Goal: Task Accomplishment & Management: Manage account settings

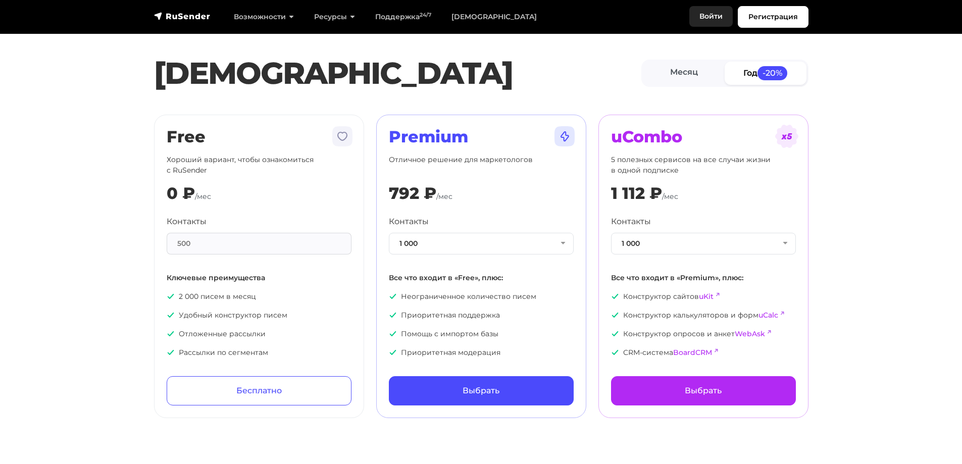
click at [708, 10] on link "Войти" at bounding box center [710, 16] width 43 height 21
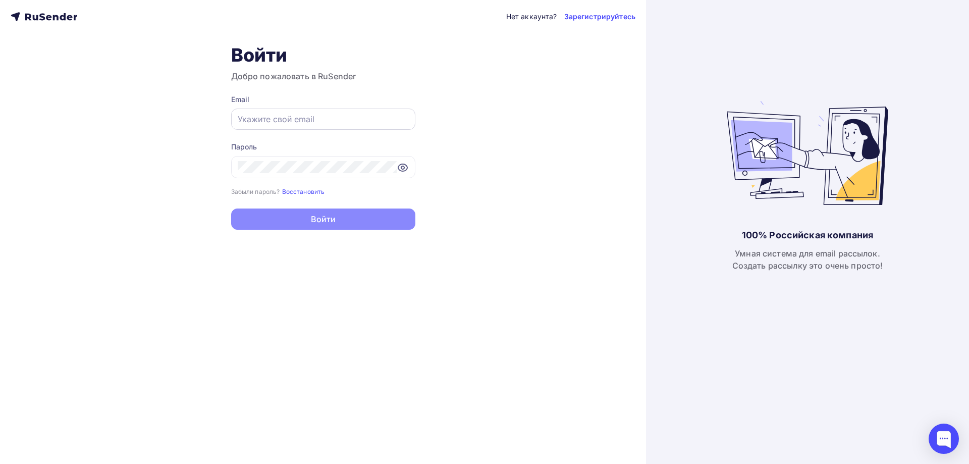
click at [337, 125] on div at bounding box center [323, 119] width 184 height 21
click at [331, 118] on input "text" at bounding box center [323, 119] width 171 height 12
paste input "n.bazinovskaya@bsrost.ru"
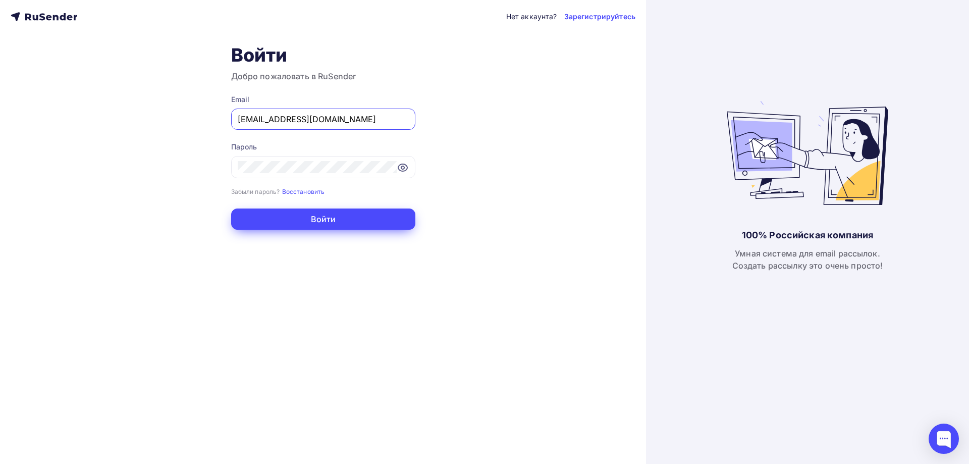
type input "n.bazinovskaya@bsrost.ru"
click at [332, 222] on button "Войти" at bounding box center [323, 219] width 184 height 21
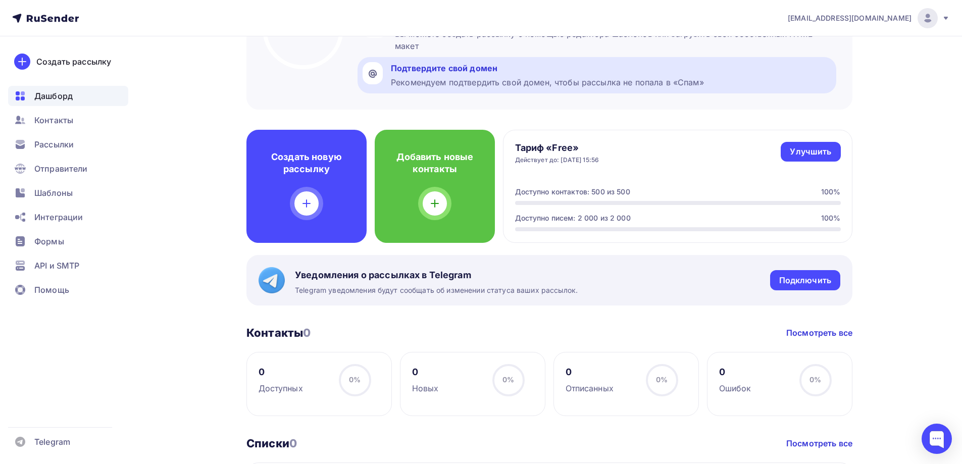
scroll to position [202, 0]
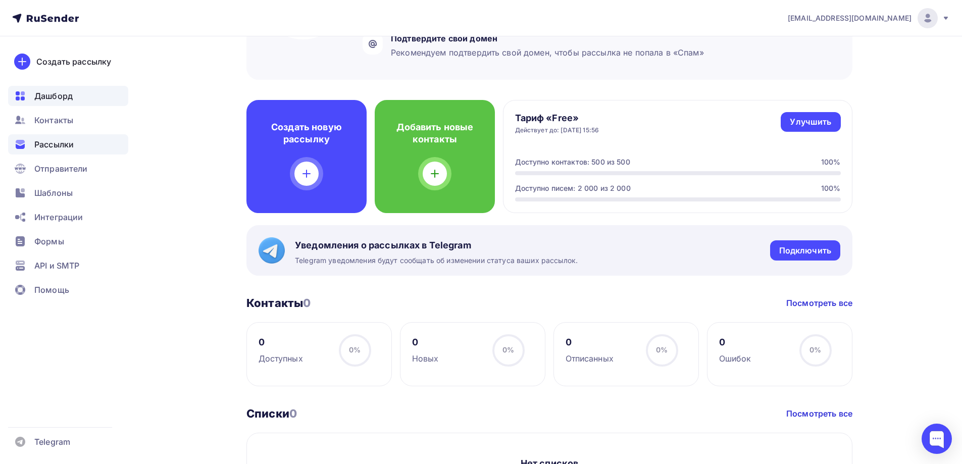
click at [58, 145] on span "Рассылки" at bounding box center [53, 144] width 39 height 12
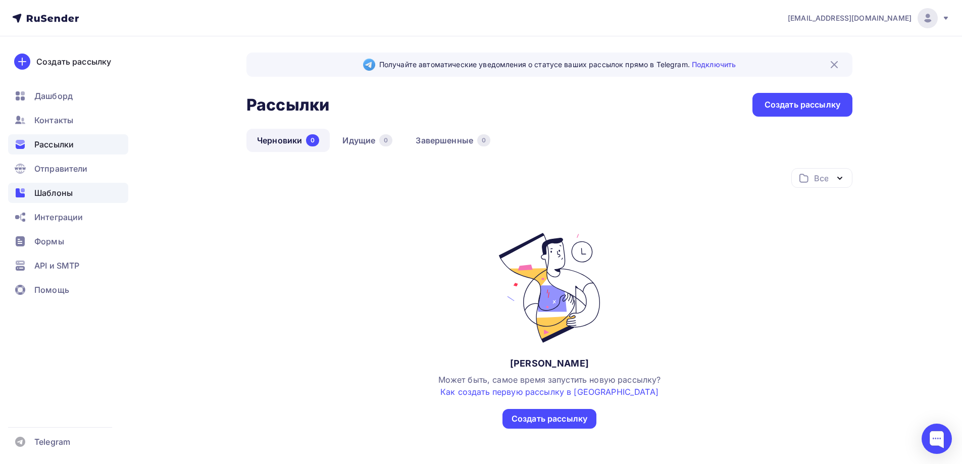
click at [58, 193] on span "Шаблоны" at bounding box center [53, 193] width 38 height 12
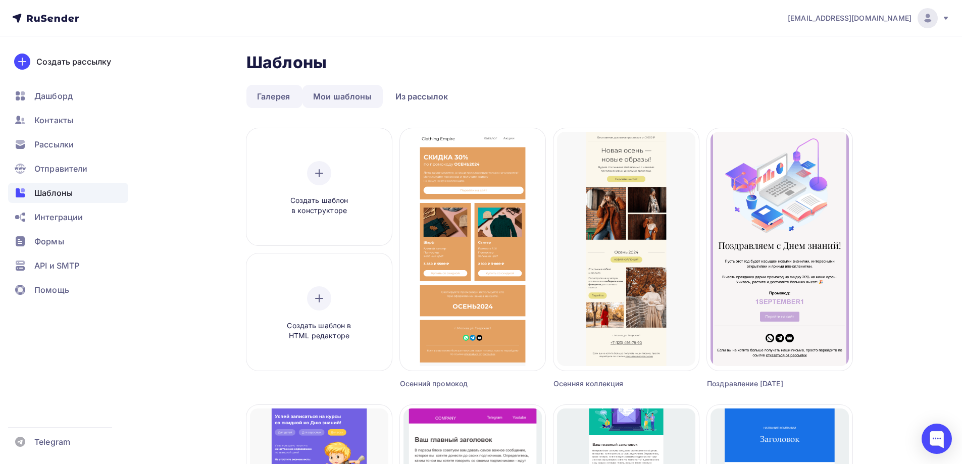
click at [348, 98] on link "Мои шаблоны" at bounding box center [342, 96] width 80 height 23
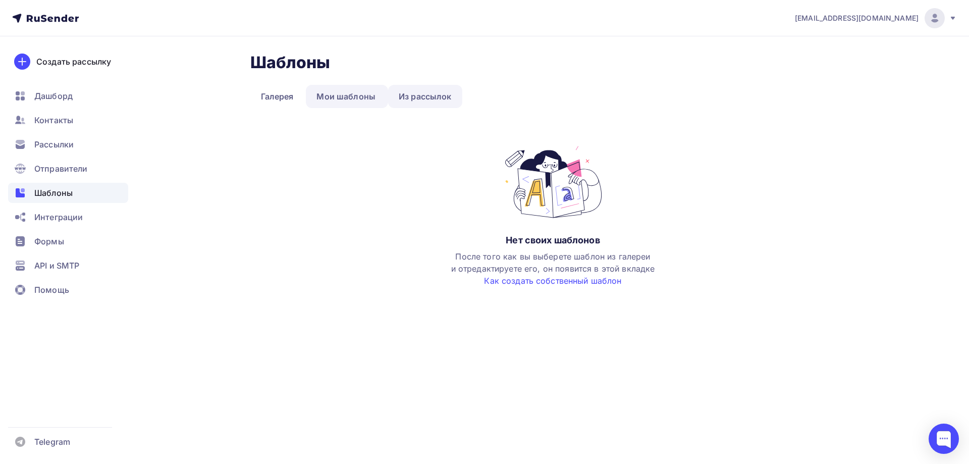
click at [422, 100] on link "Из рассылок" at bounding box center [425, 96] width 74 height 23
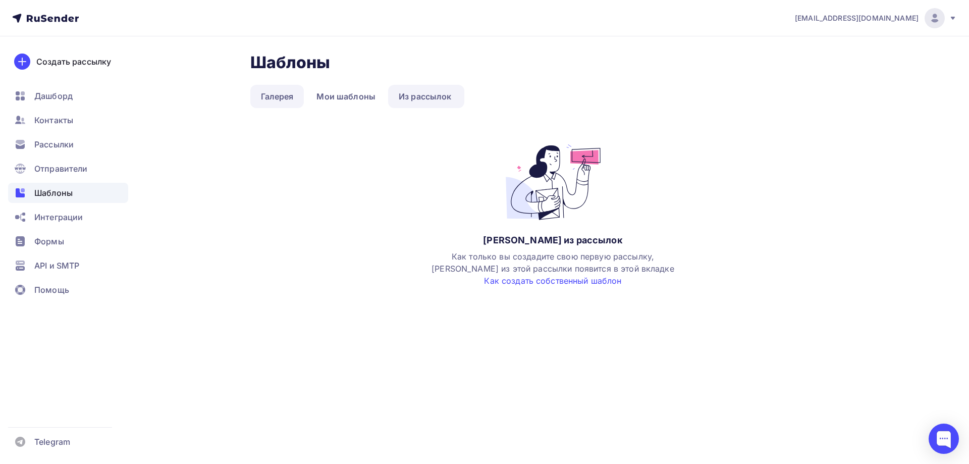
click at [279, 100] on link "Галерея" at bounding box center [277, 96] width 54 height 23
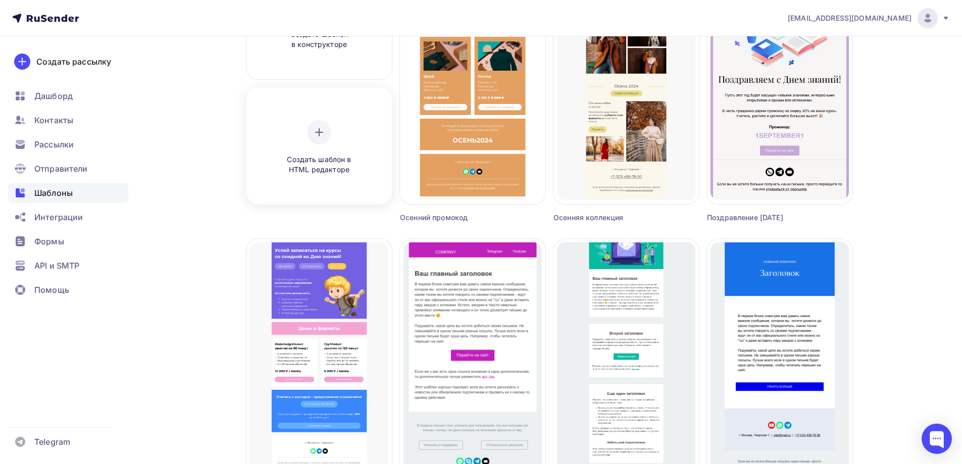
scroll to position [151, 0]
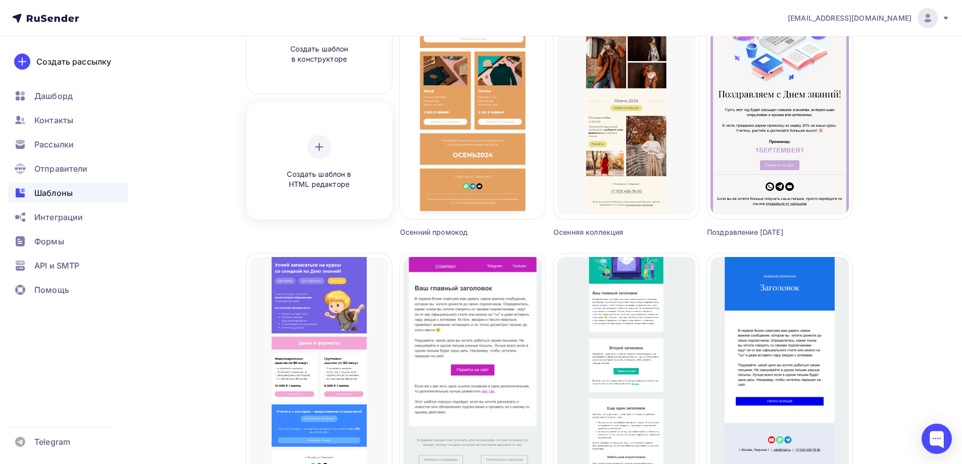
click at [321, 137] on div at bounding box center [319, 147] width 24 height 24
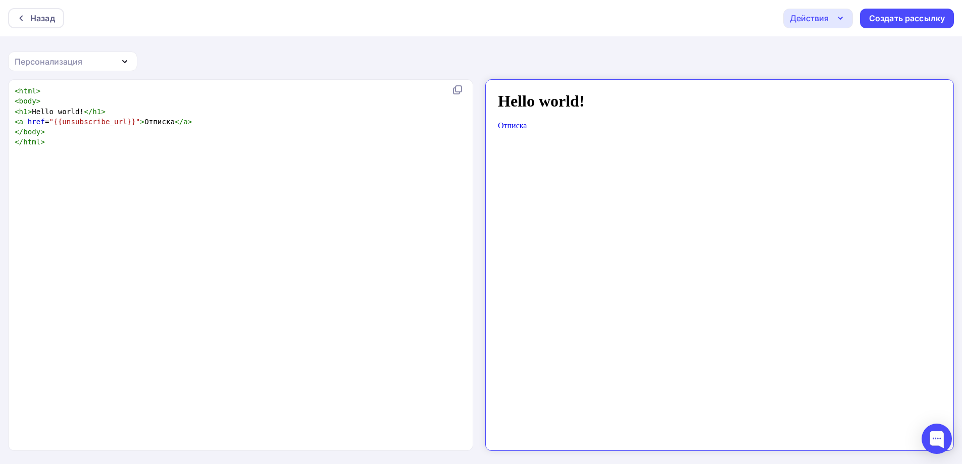
click at [819, 14] on div "Действия" at bounding box center [809, 18] width 39 height 12
click at [464, 52] on div "Назад Действия Отправить тестовое письмо Сохранить в Мои шаблоны Выйти без сохр…" at bounding box center [481, 232] width 962 height 465
type textarea "<html> <body> <h1>Hello world!</h1> <a href="{{unsubscribe_url}}">Отписка</a> <…"
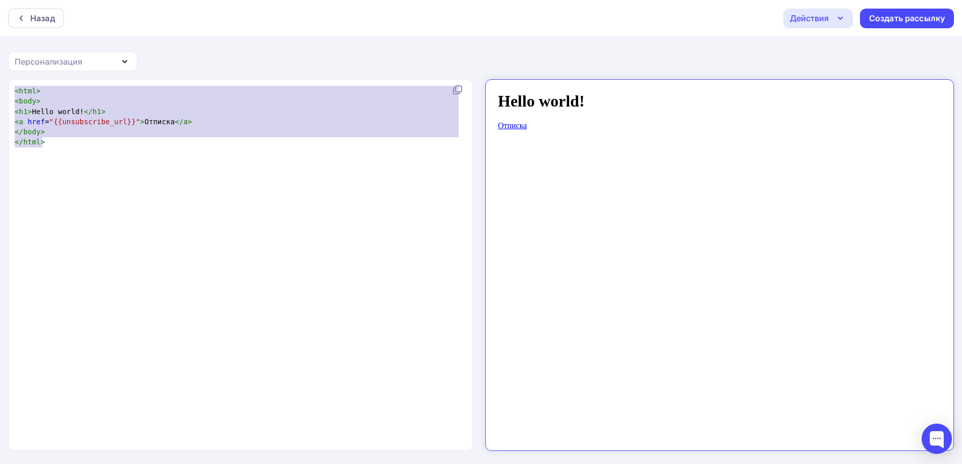
drag, startPoint x: 163, startPoint y: 147, endPoint x: 0, endPoint y: 74, distance: 178.1
click at [0, 74] on div "Назад Действия Отправить тестовое письмо Сохранить в Мои шаблоны Выйти без сохр…" at bounding box center [481, 232] width 962 height 465
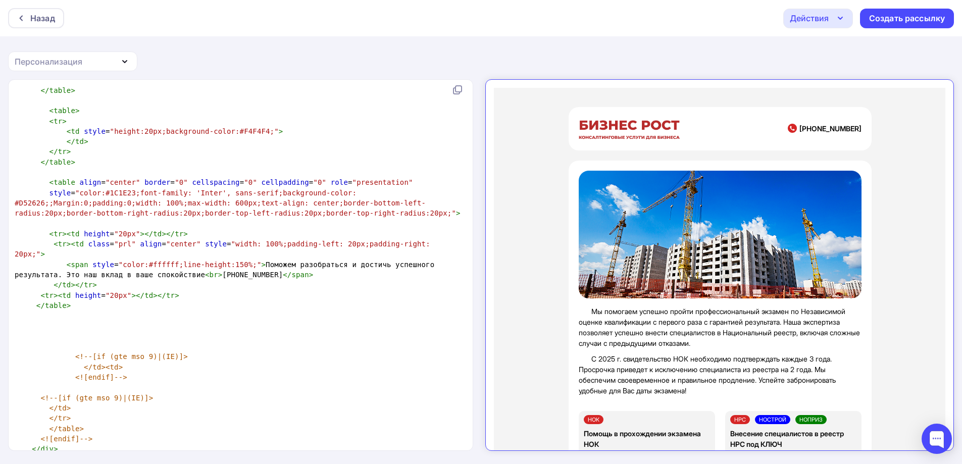
scroll to position [0, 0]
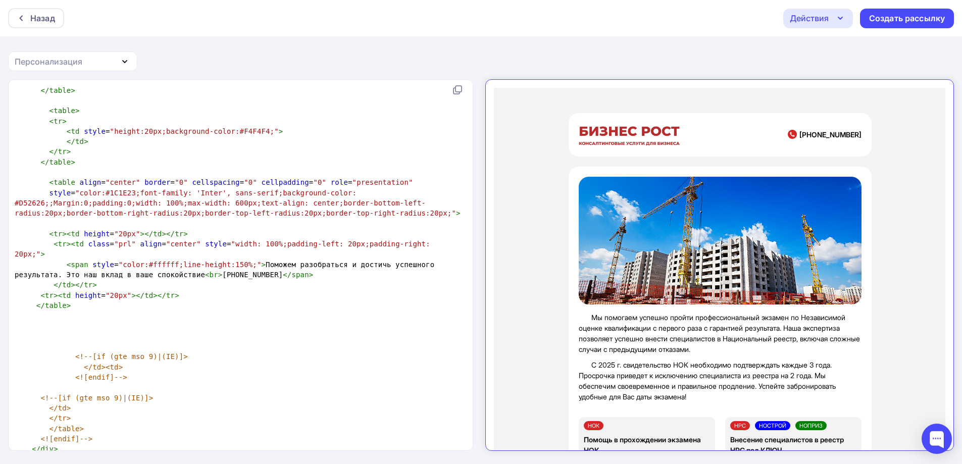
click at [828, 17] on div "Действия" at bounding box center [809, 18] width 39 height 12
click at [834, 48] on div "Отправить тестовое письмо" at bounding box center [872, 48] width 116 height 12
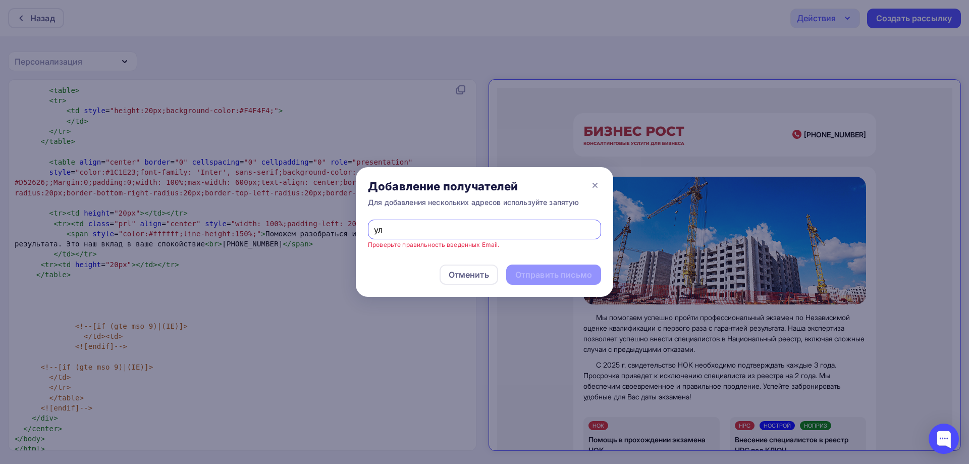
type input "у"
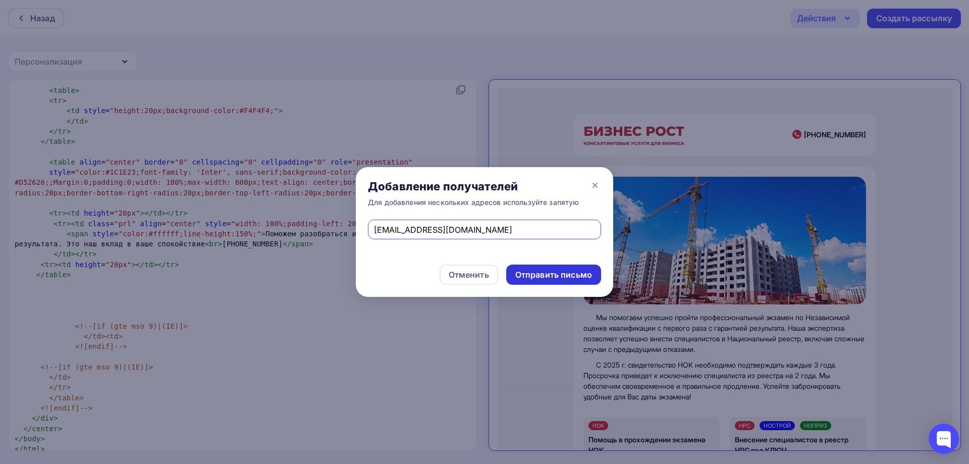
type input "ek28@yandex.ru"
click at [564, 276] on div "Отправить письмо" at bounding box center [554, 275] width 77 height 12
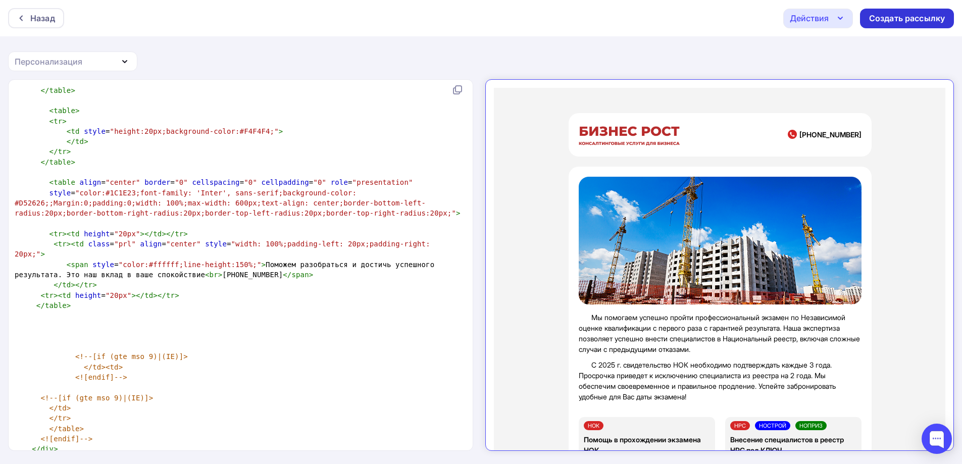
click at [903, 15] on div "Создать рассылку" at bounding box center [907, 19] width 76 height 12
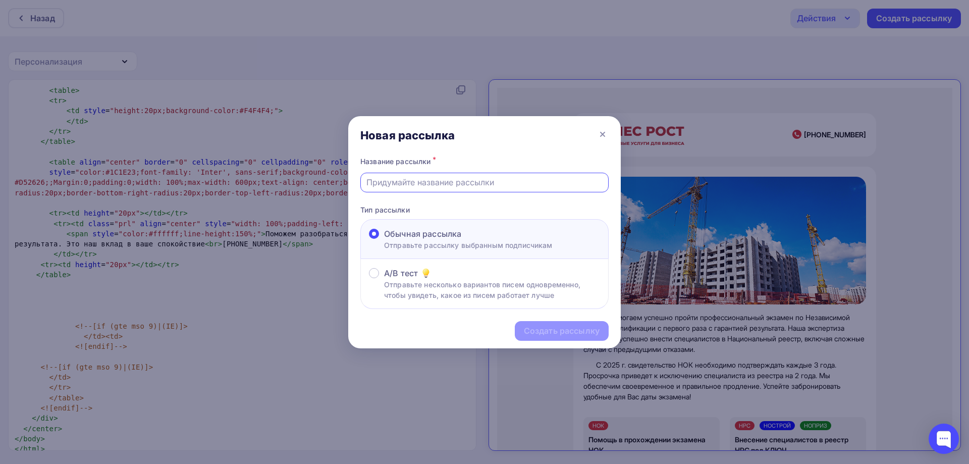
click at [474, 180] on input "text" at bounding box center [485, 182] width 237 height 12
type input "Y"
type input "НОК"
click at [554, 328] on div "Создать рассылку" at bounding box center [562, 331] width 76 height 12
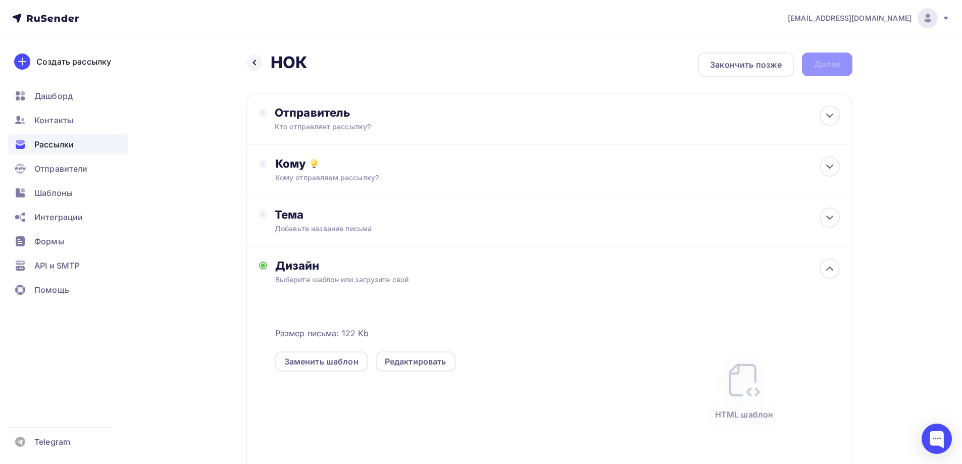
drag, startPoint x: 552, startPoint y: 326, endPoint x: 432, endPoint y: 53, distance: 297.8
click at [432, 53] on div "Назад НОК НОК Закончить позже Далее" at bounding box center [549, 65] width 606 height 24
click at [456, 116] on div "Отправитель" at bounding box center [384, 113] width 219 height 14
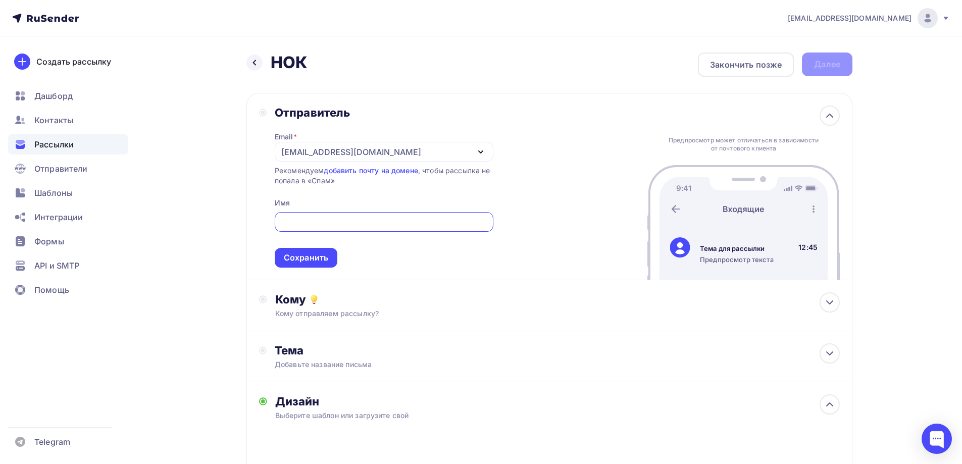
click at [367, 151] on div "n.bazinovskaya@bsrost.ru" at bounding box center [351, 152] width 140 height 12
click at [369, 221] on div "Добавить отправителя" at bounding box center [356, 218] width 94 height 12
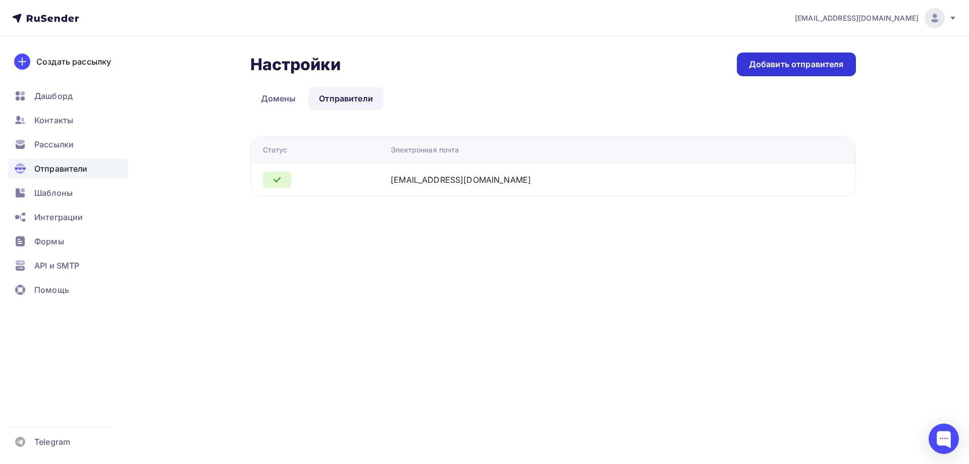
click at [797, 66] on div "Добавить отправителя" at bounding box center [796, 65] width 95 height 12
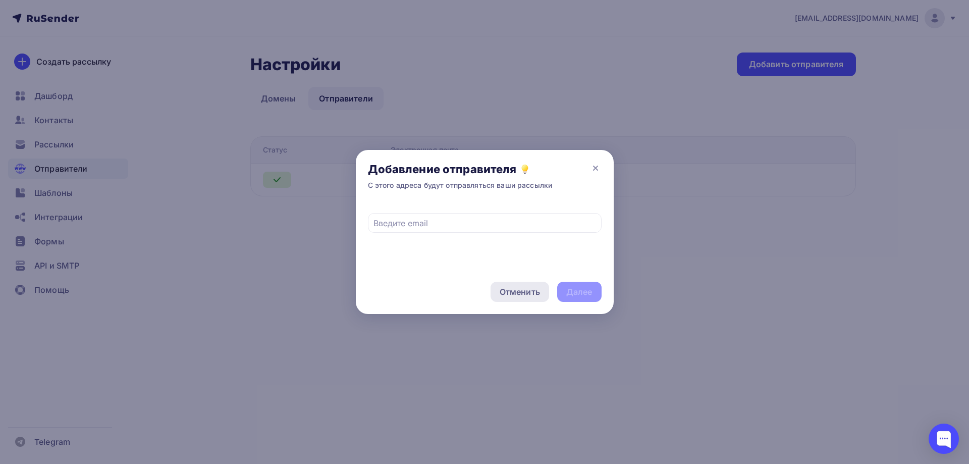
click at [520, 298] on div "Отменить" at bounding box center [520, 292] width 59 height 20
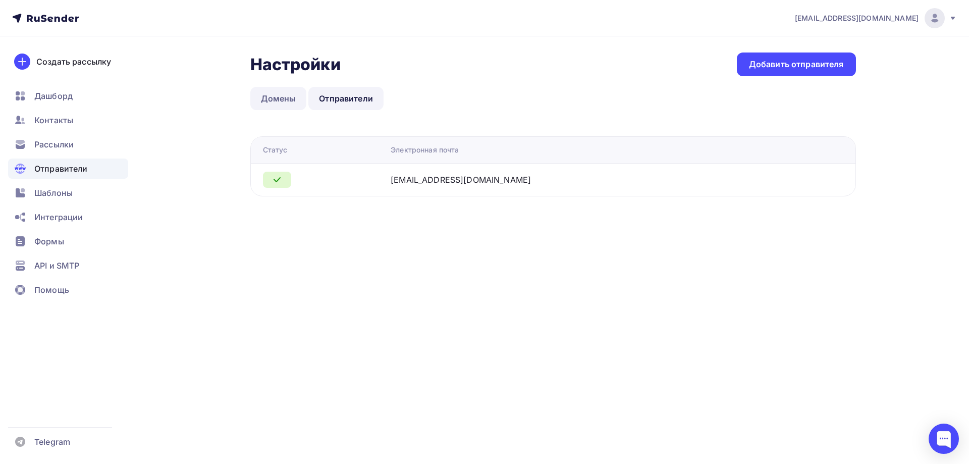
click at [275, 98] on link "Домены" at bounding box center [278, 98] width 57 height 23
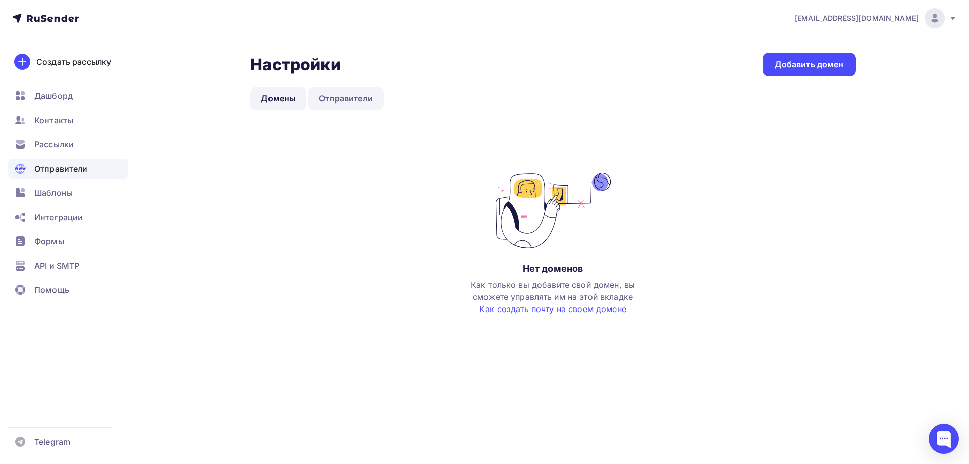
click at [328, 101] on link "Отправители" at bounding box center [346, 98] width 75 height 23
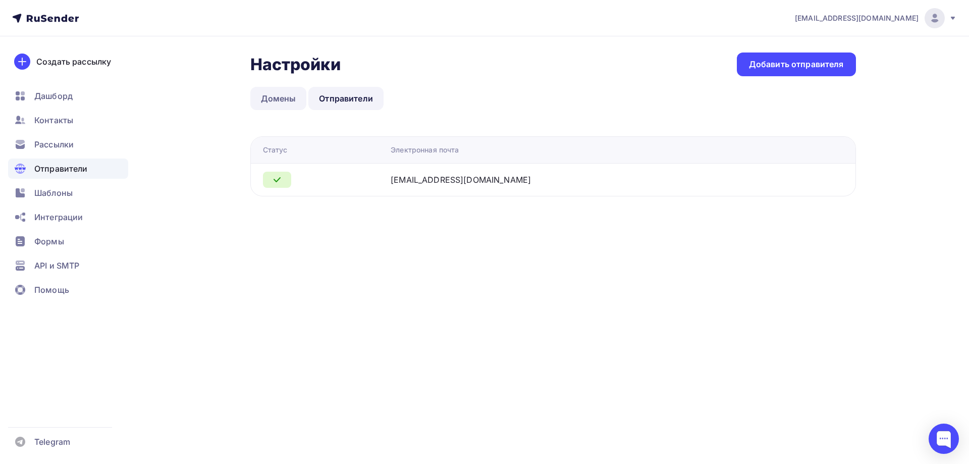
click at [278, 101] on link "Домены" at bounding box center [278, 98] width 57 height 23
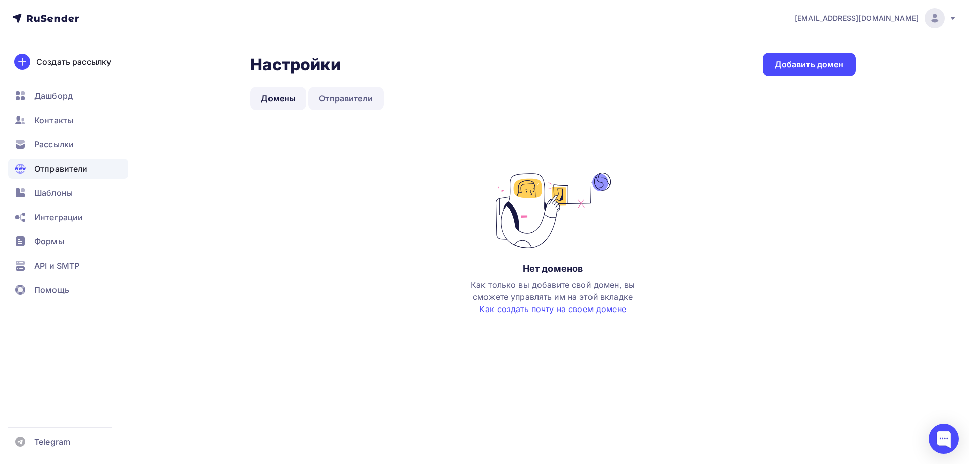
click at [354, 97] on link "Отправители" at bounding box center [346, 98] width 75 height 23
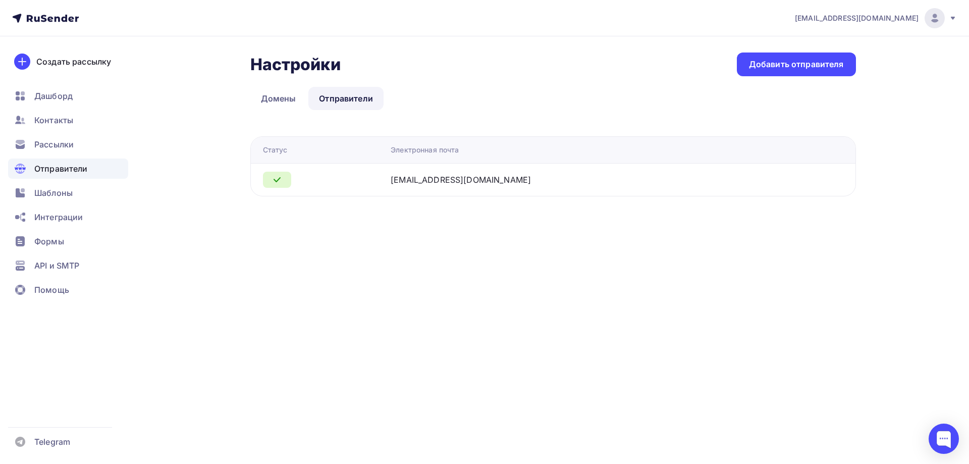
click at [73, 168] on span "Отправители" at bounding box center [61, 169] width 54 height 12
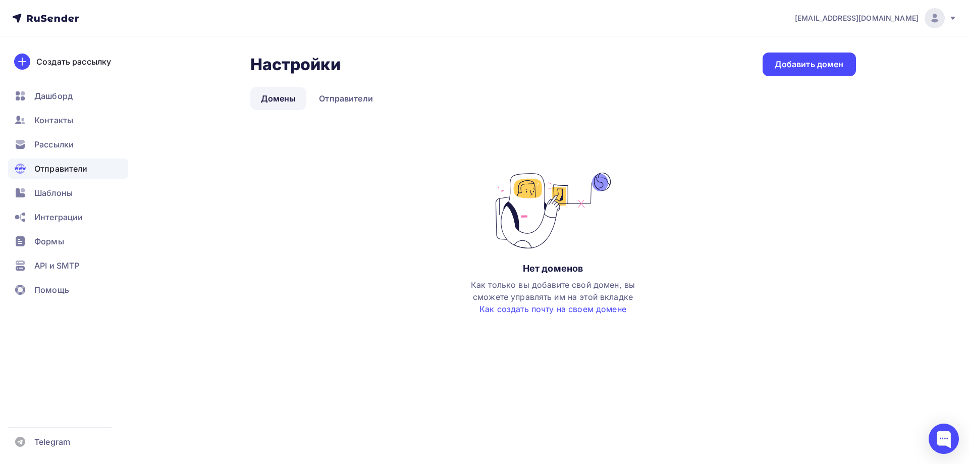
click at [69, 106] on ul "Дашборд Контакты Рассылки Отправители Шаблоны Интеграции Формы API и SMTP Помощь" at bounding box center [68, 196] width 120 height 220
click at [65, 122] on span "Контакты" at bounding box center [53, 120] width 39 height 12
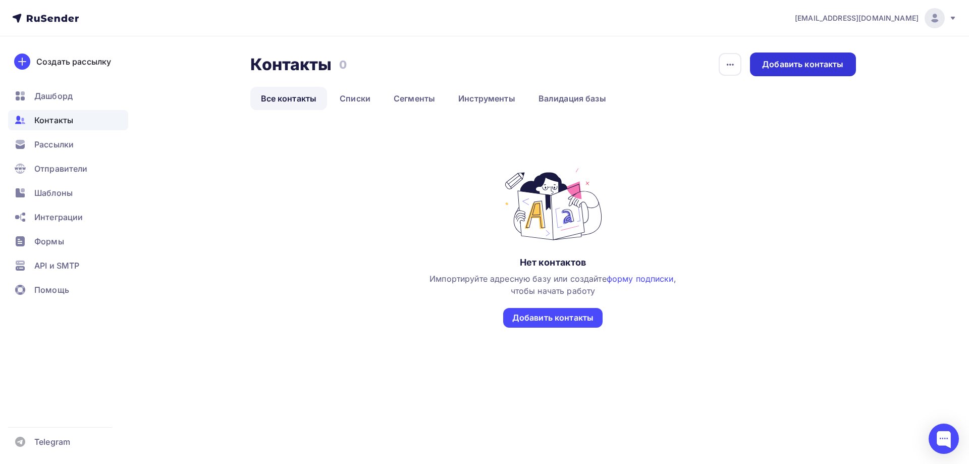
click at [817, 64] on div "Добавить контакты" at bounding box center [802, 65] width 81 height 12
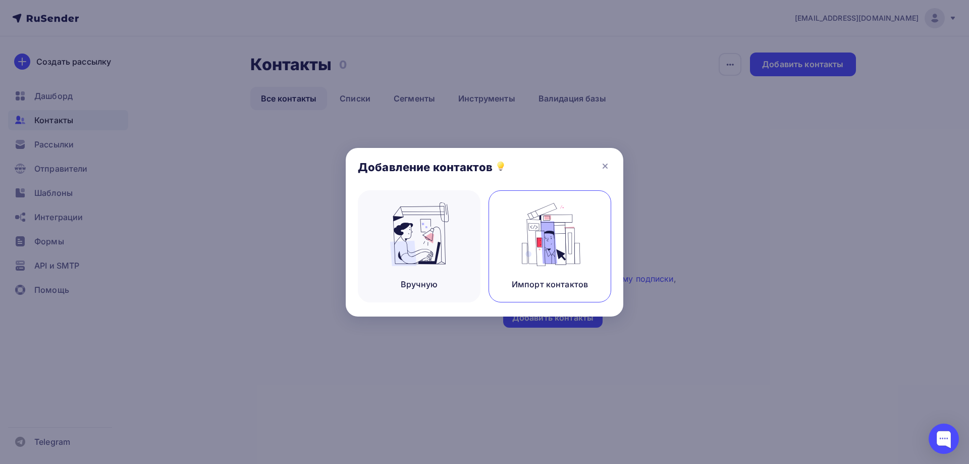
click at [562, 228] on img at bounding box center [551, 234] width 68 height 64
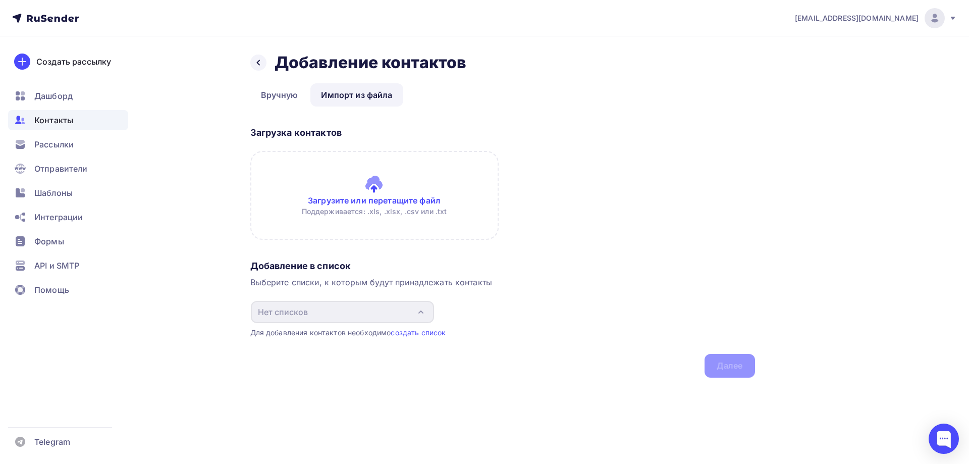
click at [367, 186] on input "file" at bounding box center [374, 195] width 248 height 89
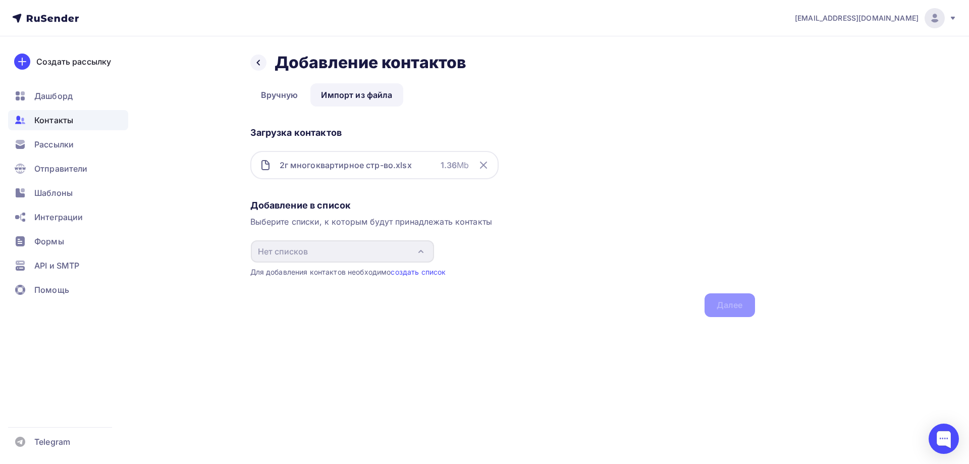
drag, startPoint x: 721, startPoint y: 297, endPoint x: 698, endPoint y: 294, distance: 23.4
click at [720, 297] on div "Добавление в список Выберите списки, к которым будут принадлежать контакты Нет …" at bounding box center [502, 256] width 505 height 122
click at [427, 270] on link "создать список" at bounding box center [418, 272] width 55 height 9
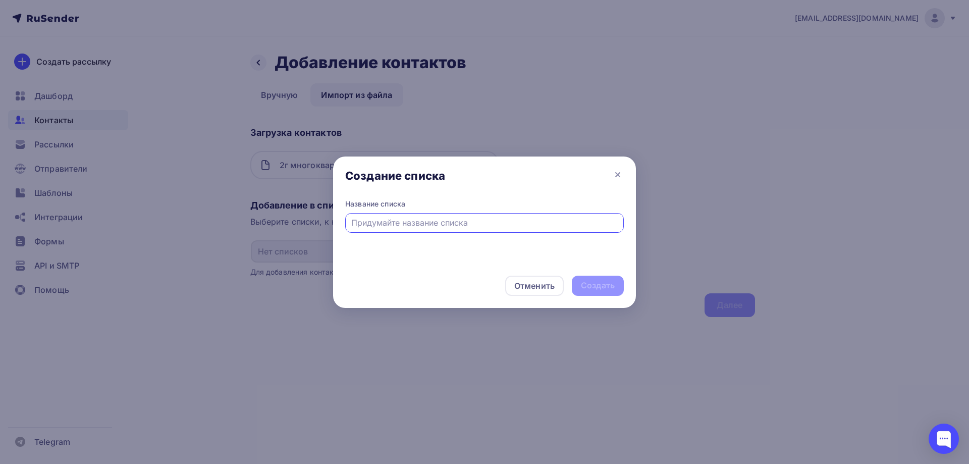
click at [610, 173] on div "Создание списка" at bounding box center [484, 178] width 303 height 42
click at [457, 225] on input "text" at bounding box center [484, 223] width 267 height 12
type input "2гис"
click at [611, 283] on div "Создать" at bounding box center [598, 286] width 34 height 12
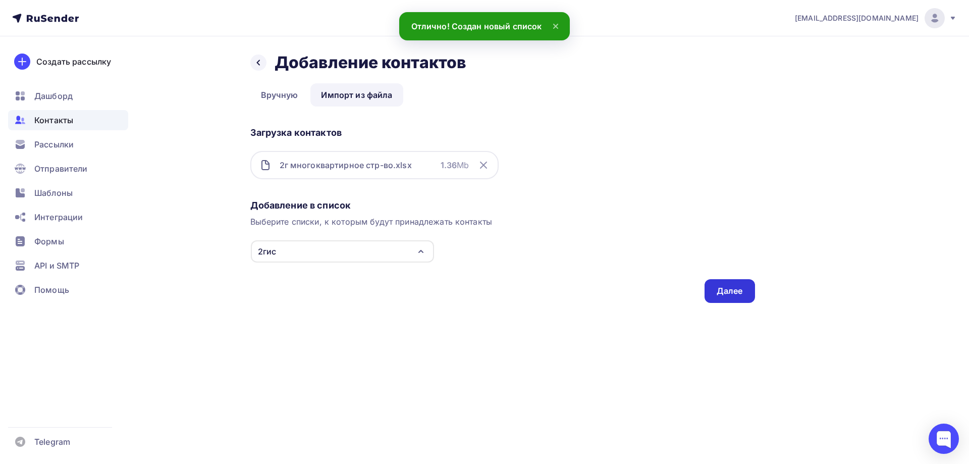
click at [714, 286] on div "Далее" at bounding box center [730, 291] width 50 height 24
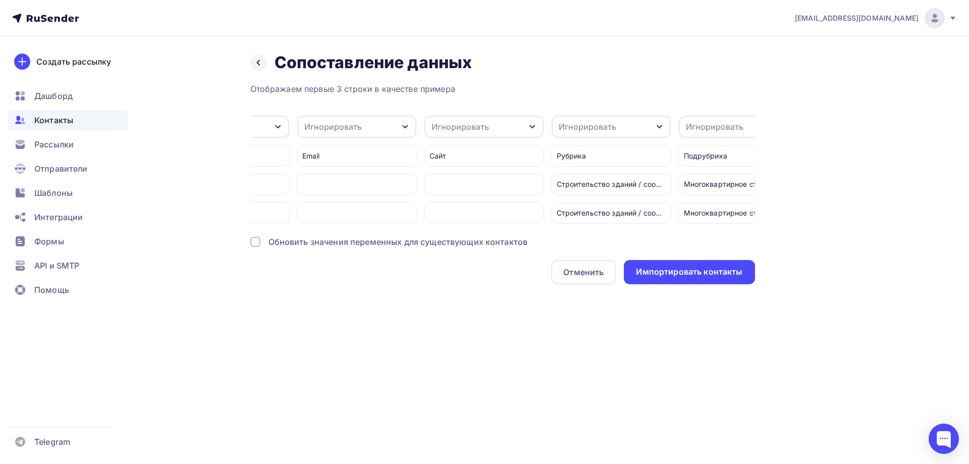
scroll to position [0, 1166]
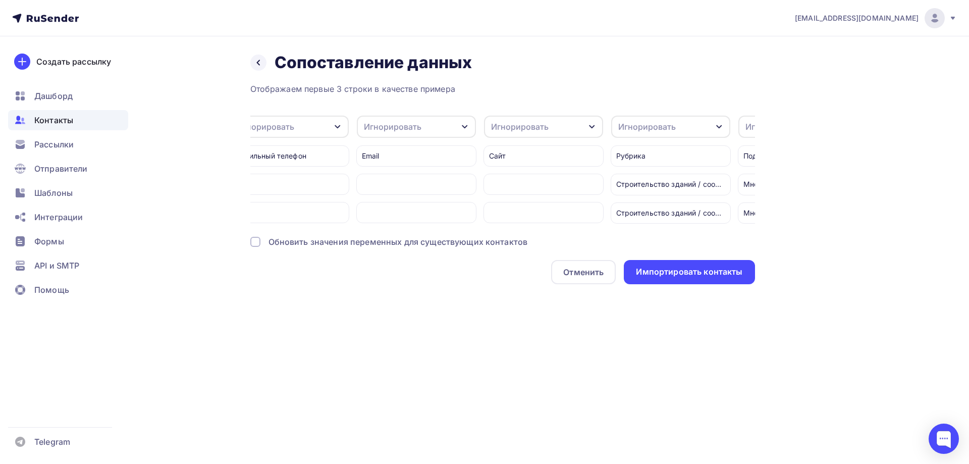
click at [407, 126] on div "Игнорировать" at bounding box center [393, 127] width 58 height 12
click at [387, 164] on div "Email" at bounding box center [398, 160] width 59 height 12
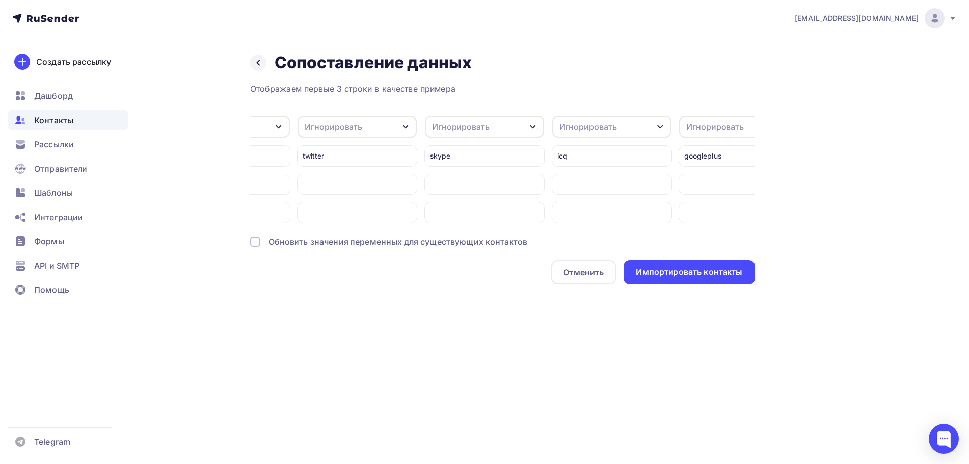
scroll to position [0, 3942]
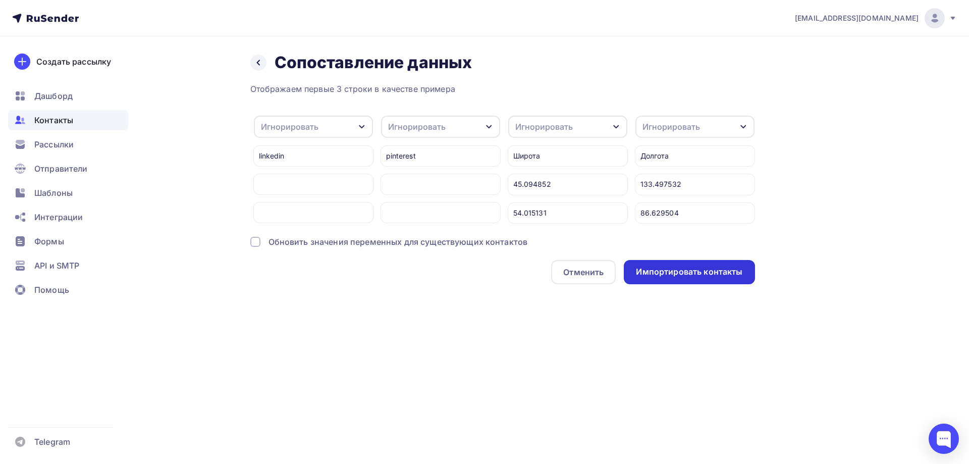
click at [733, 278] on div "Импортировать контакты" at bounding box center [689, 272] width 107 height 12
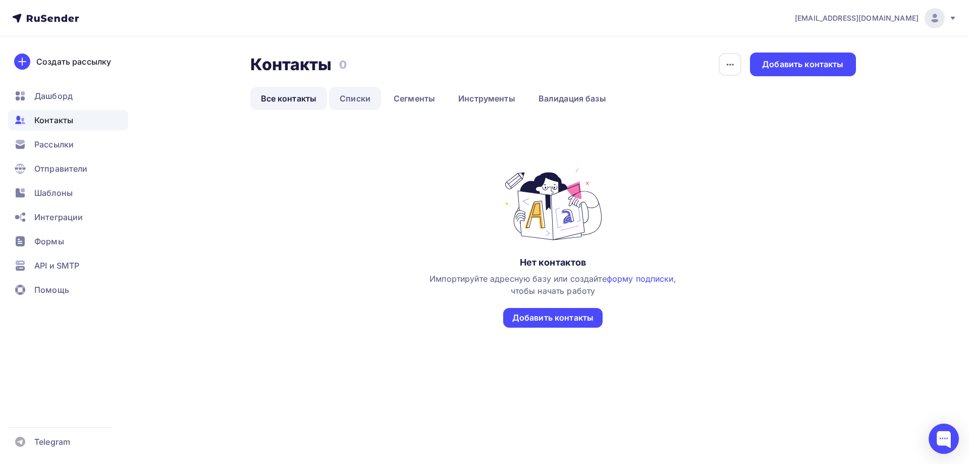
click at [359, 99] on link "Списки" at bounding box center [355, 98] width 52 height 23
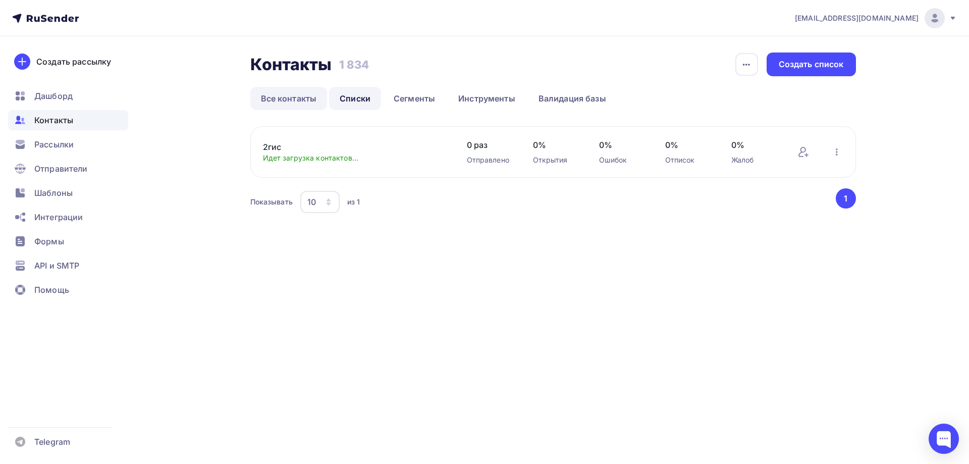
click at [277, 100] on link "Все контакты" at bounding box center [288, 98] width 77 height 23
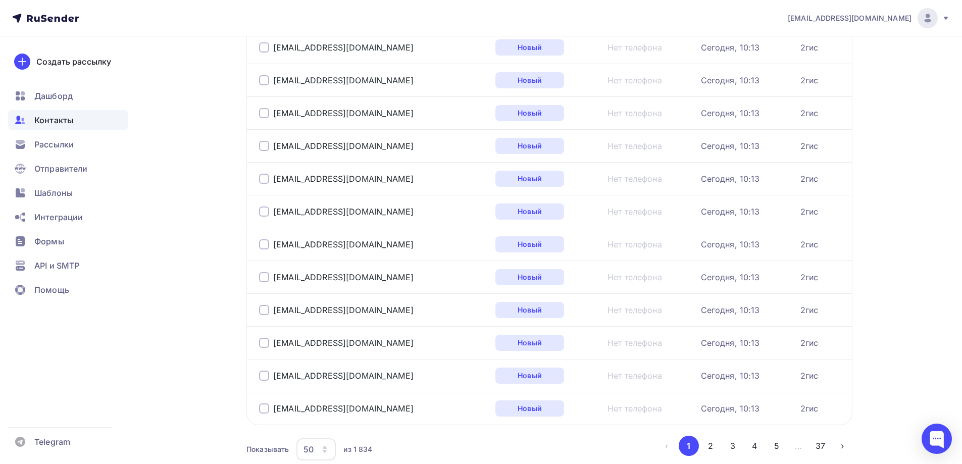
scroll to position [1470, 0]
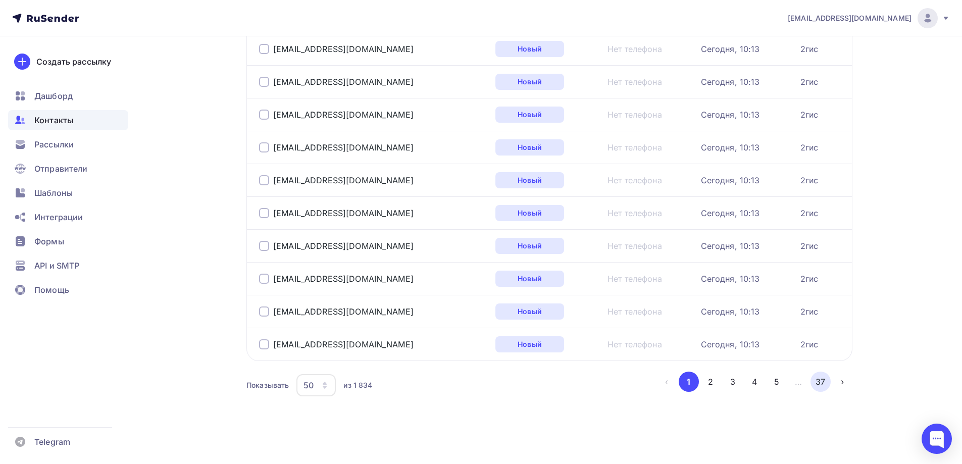
click at [823, 380] on button "37" at bounding box center [820, 382] width 20 height 20
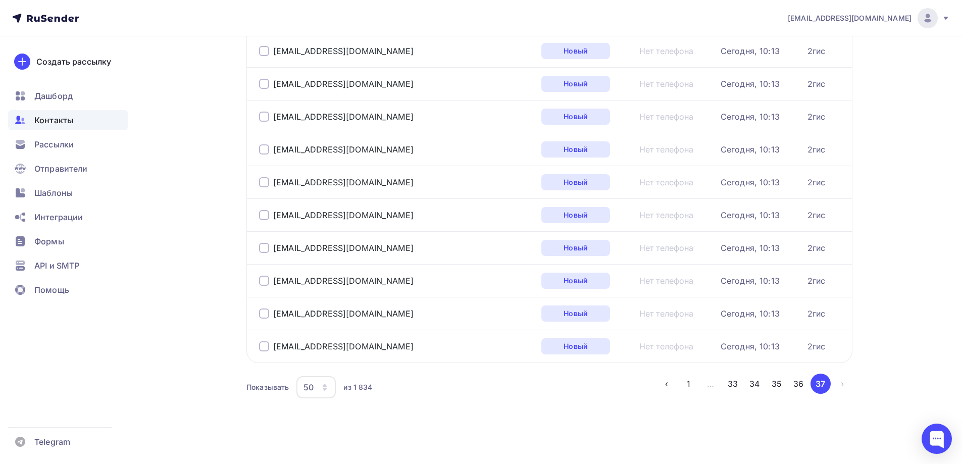
scroll to position [945, 0]
click at [798, 382] on button "36" at bounding box center [798, 382] width 20 height 20
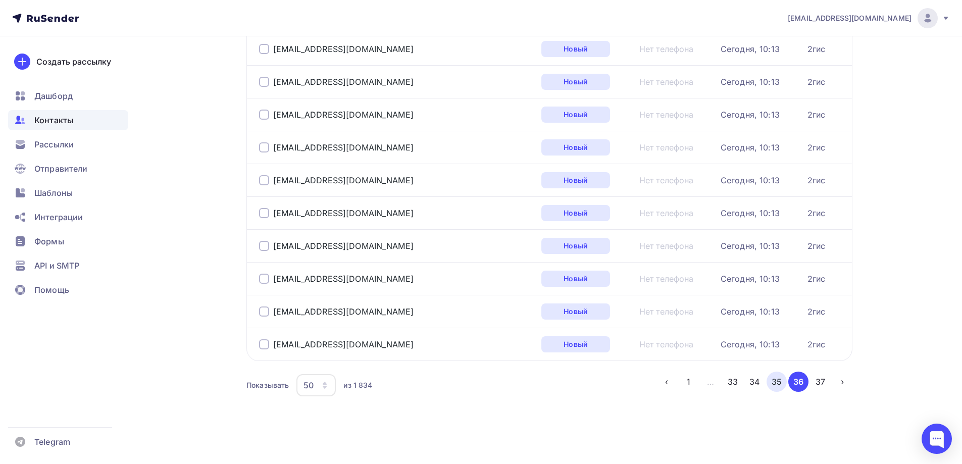
click at [776, 382] on button "35" at bounding box center [776, 382] width 20 height 20
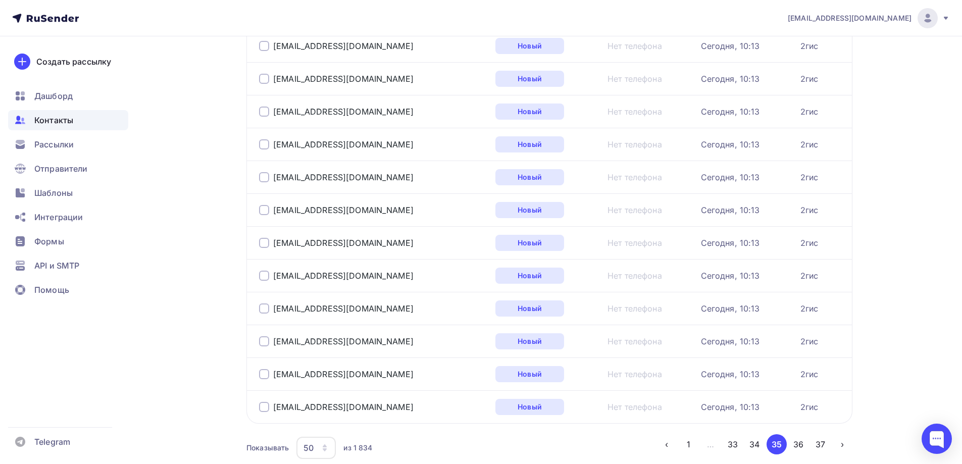
scroll to position [1470, 0]
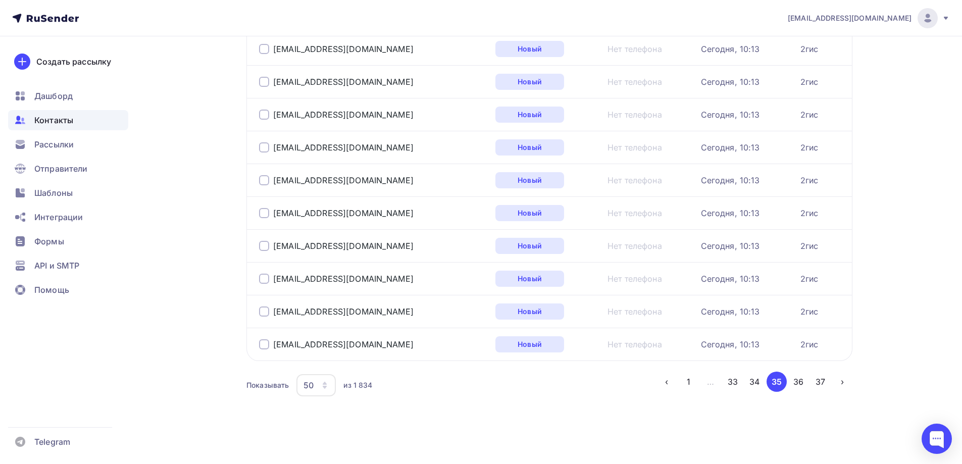
click at [754, 382] on button "34" at bounding box center [754, 382] width 20 height 20
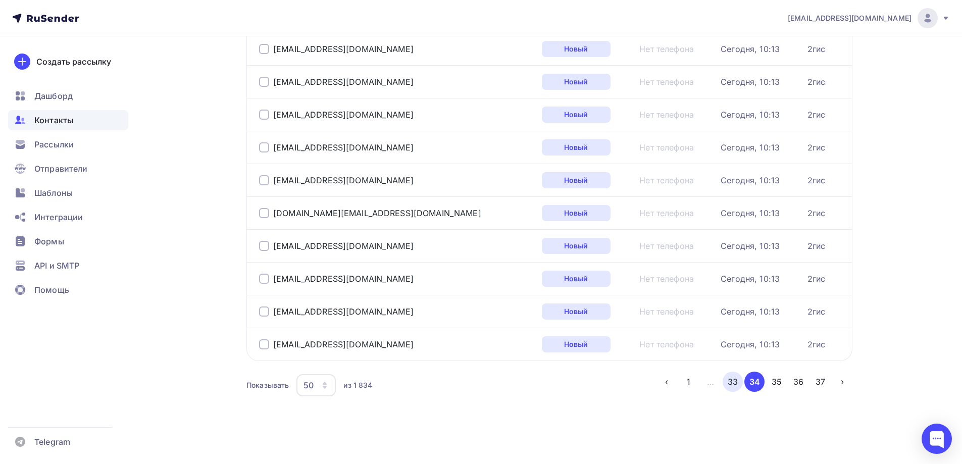
click at [732, 384] on button "33" at bounding box center [733, 382] width 20 height 20
click at [731, 379] on button "32" at bounding box center [733, 382] width 20 height 20
click at [681, 380] on button "1" at bounding box center [689, 382] width 20 height 20
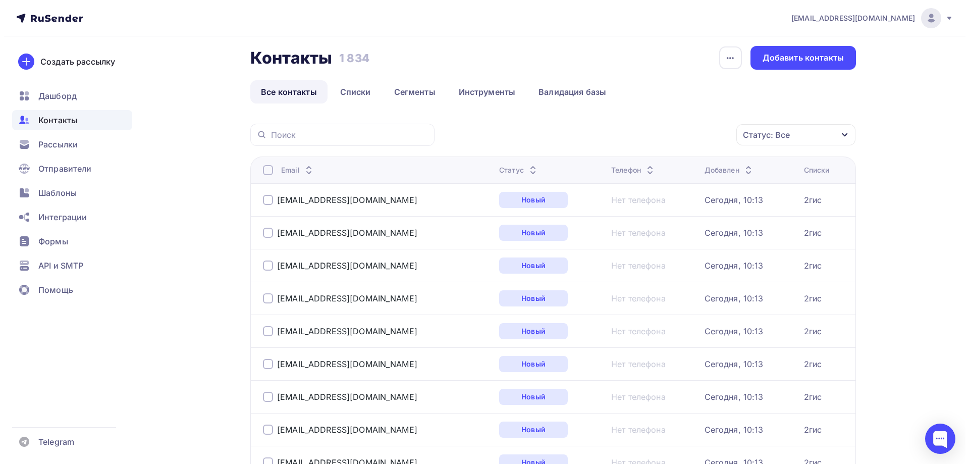
scroll to position [0, 0]
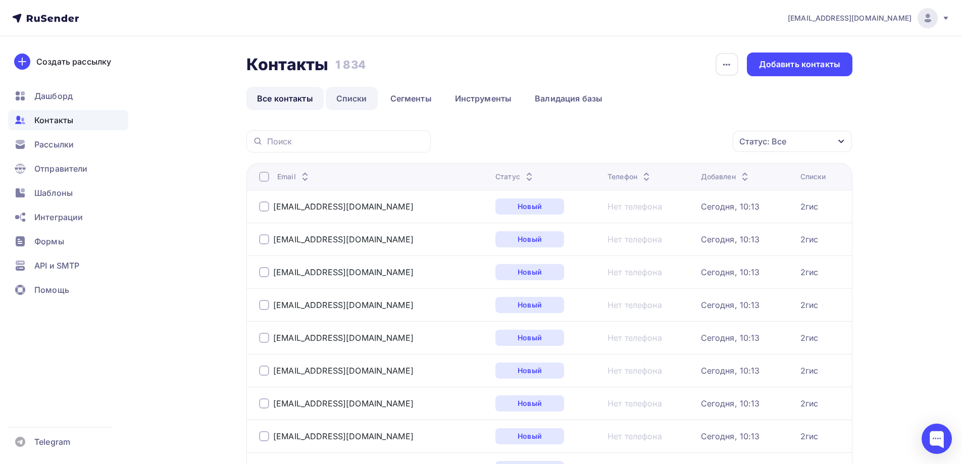
click at [341, 95] on link "Списки" at bounding box center [352, 98] width 52 height 23
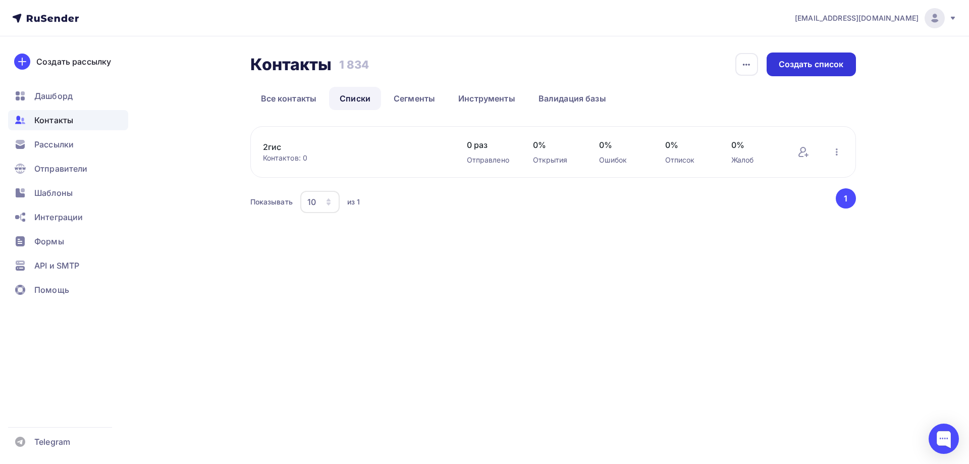
click at [817, 67] on div "Создать список" at bounding box center [811, 65] width 65 height 12
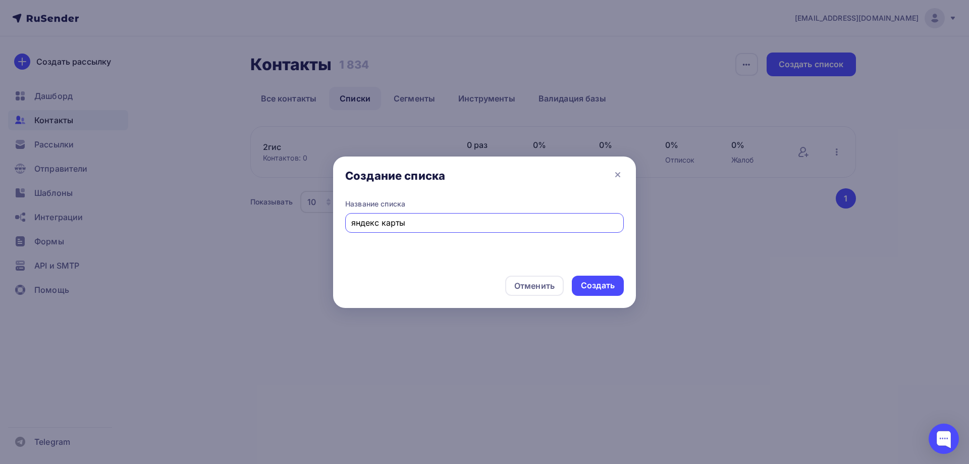
type input "яндекс карты"
click at [604, 281] on div "Создать" at bounding box center [598, 286] width 34 height 12
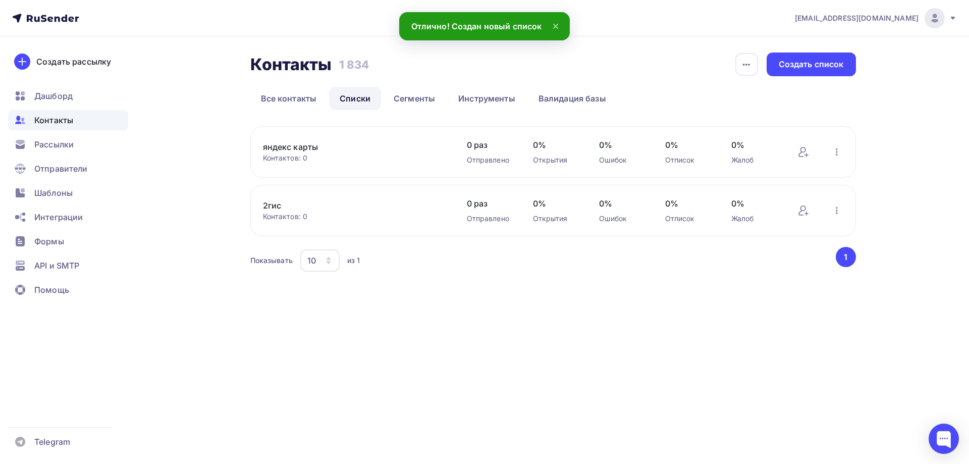
click at [308, 186] on div "2гис Контактов: 0 Добавить контакты Переименовать список Скачать список Отписат…" at bounding box center [553, 211] width 606 height 52
click at [284, 213] on div "Контактов: 0" at bounding box center [355, 217] width 184 height 10
click at [842, 147] on icon "button" at bounding box center [837, 152] width 12 height 12
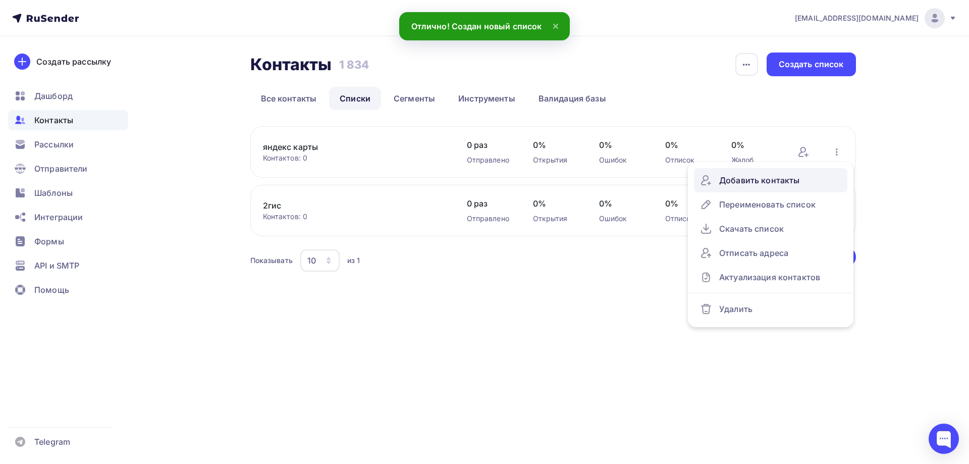
click at [796, 174] on div "Добавить контакты" at bounding box center [770, 180] width 141 height 16
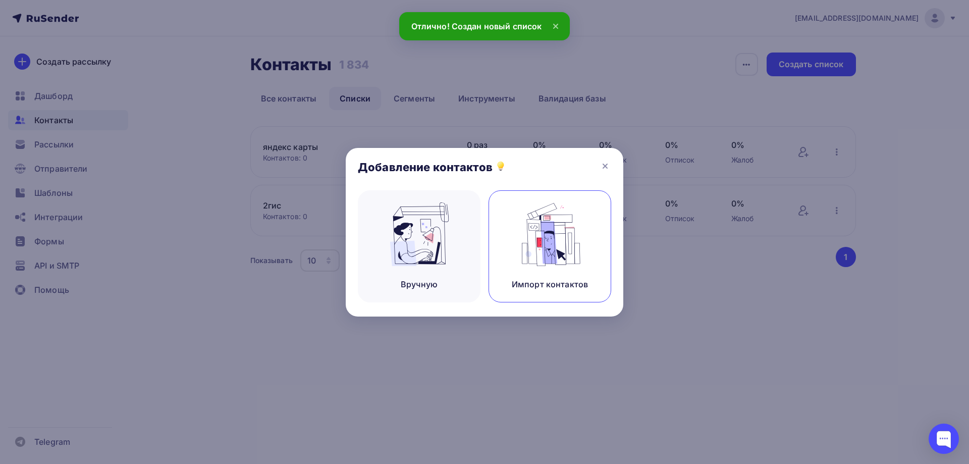
click at [577, 232] on img at bounding box center [551, 234] width 68 height 64
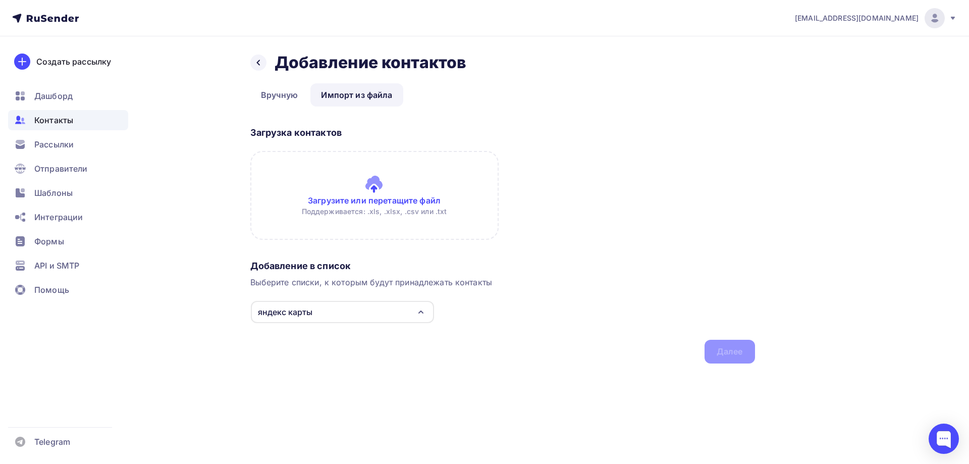
click at [387, 196] on input "file" at bounding box center [374, 195] width 248 height 89
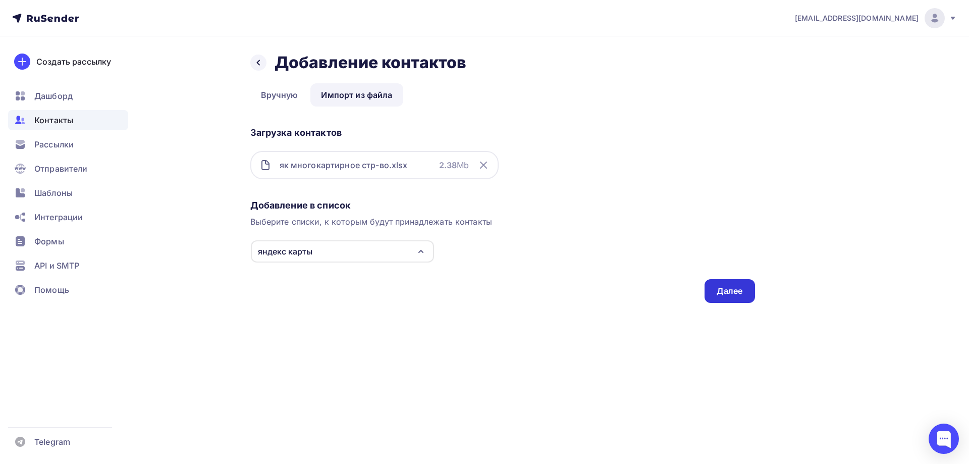
click at [724, 289] on div "Далее" at bounding box center [730, 291] width 26 height 12
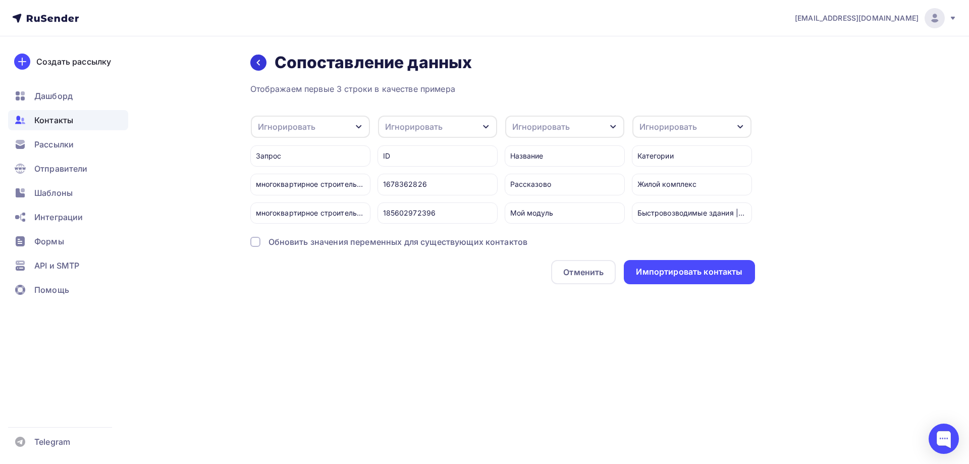
click at [259, 66] on icon at bounding box center [258, 63] width 8 height 8
